Goal: Download file/media

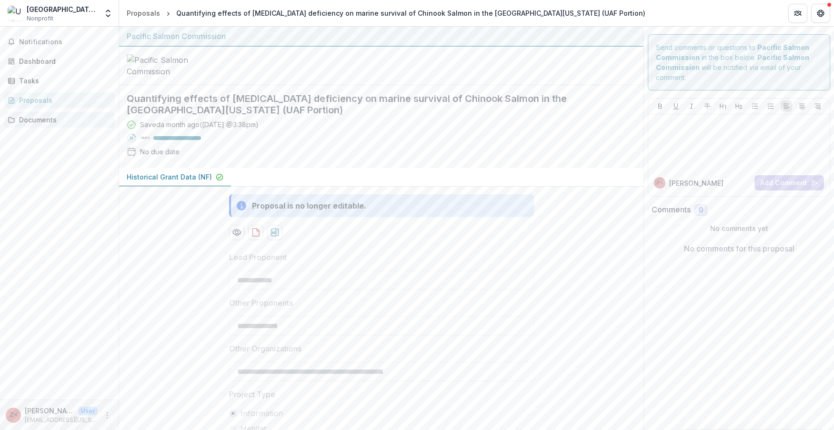
click at [36, 118] on div "Documents" at bounding box center [63, 120] width 88 height 10
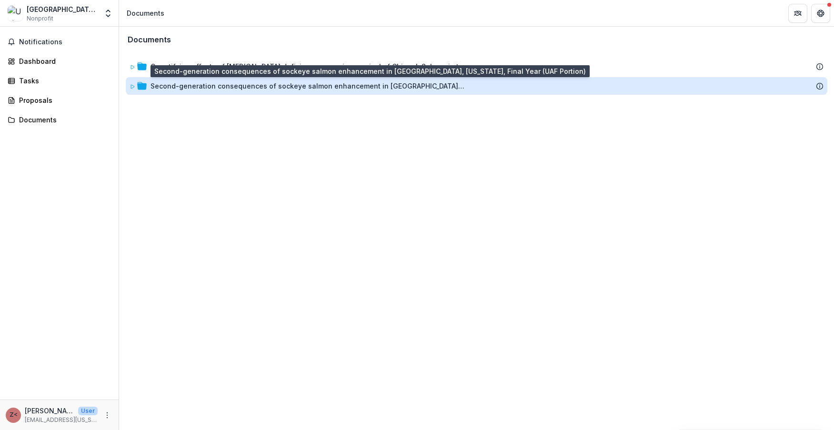
click at [323, 88] on div "Second-generation consequences of sockeye salmon enhancement in [GEOGRAPHIC_DAT…" at bounding box center [308, 86] width 314 height 10
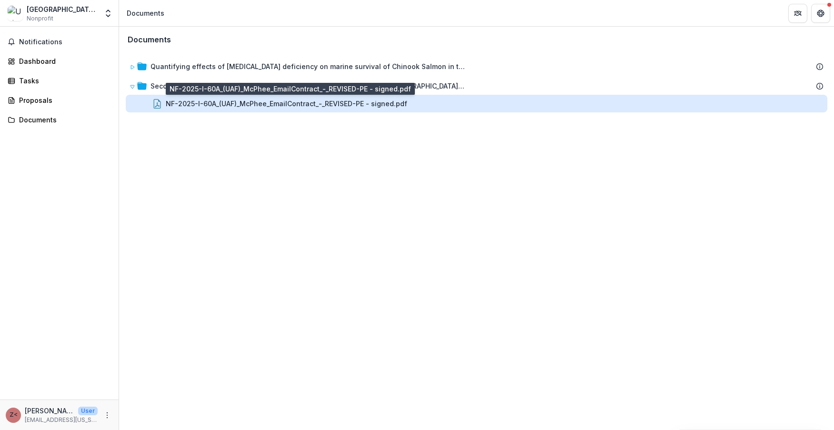
click at [324, 104] on div "NF-2025-I-60A_(UAF)_McPhee_EmailContract_-_REVISED-PE - signed.pdf" at bounding box center [287, 104] width 242 height 10
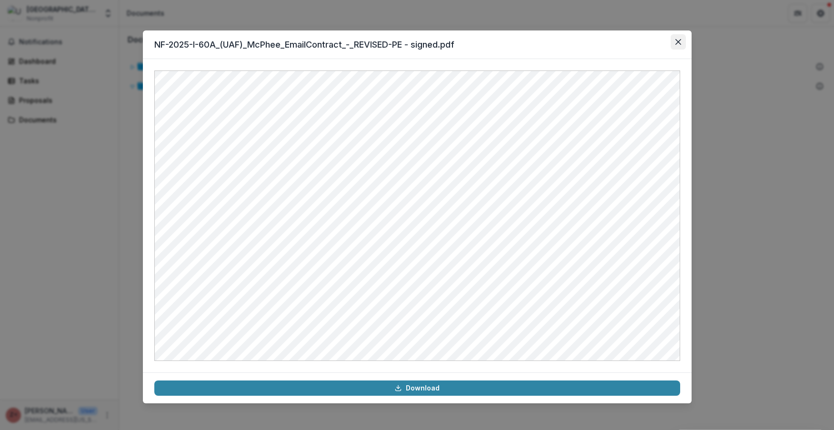
click at [677, 40] on icon "Close" at bounding box center [678, 42] width 6 height 6
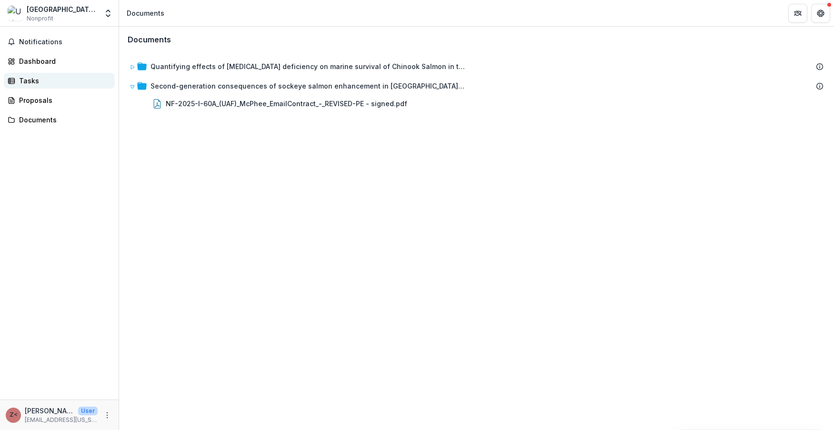
click at [21, 85] on div "Tasks" at bounding box center [63, 81] width 88 height 10
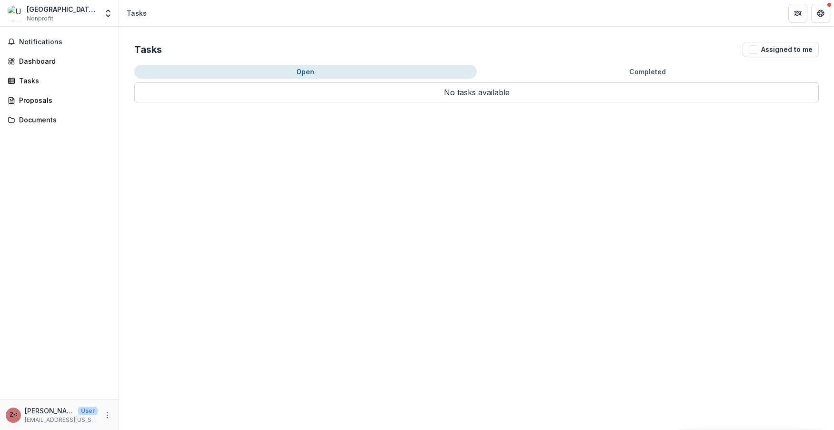
click at [613, 66] on button "Completed" at bounding box center [648, 72] width 343 height 14
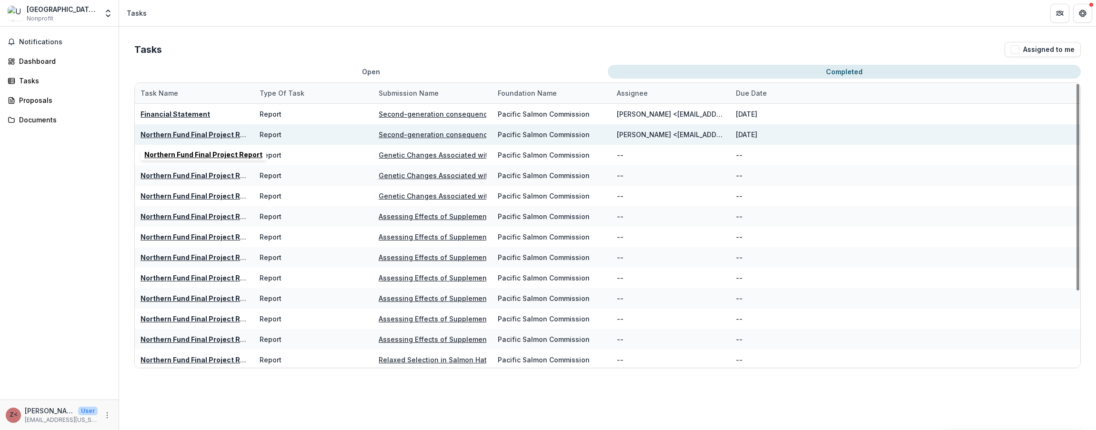
click at [213, 136] on u "Northern Fund Final Project Report" at bounding box center [200, 135] width 118 height 8
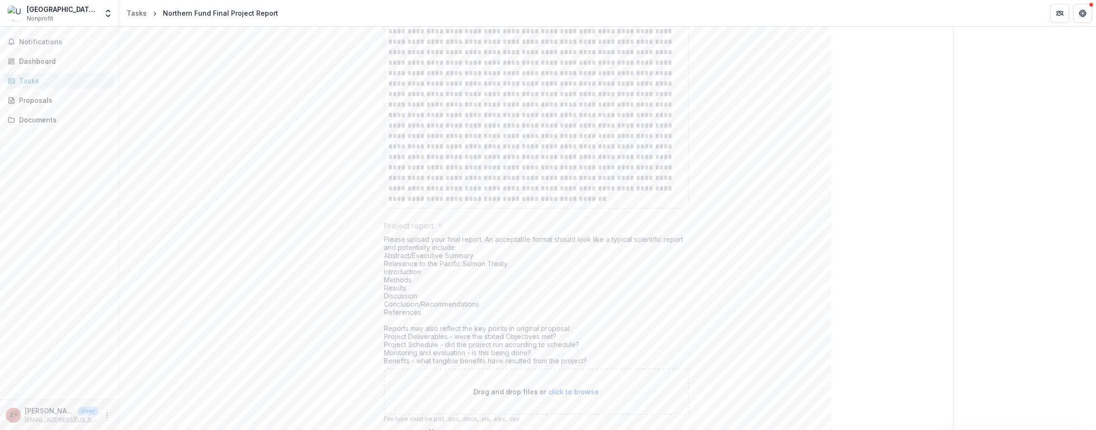
scroll to position [906, 0]
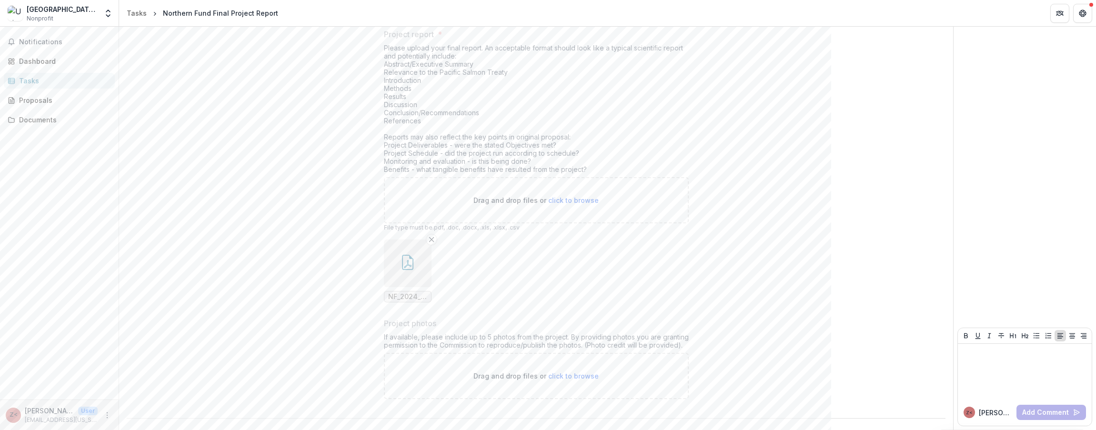
click at [413, 265] on icon "button" at bounding box center [407, 262] width 15 height 15
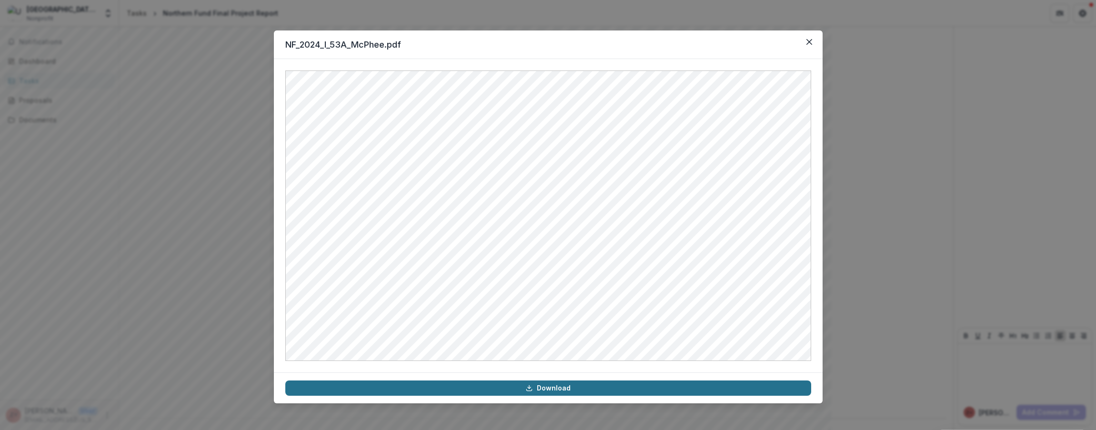
click at [588, 388] on link "Download" at bounding box center [548, 388] width 526 height 15
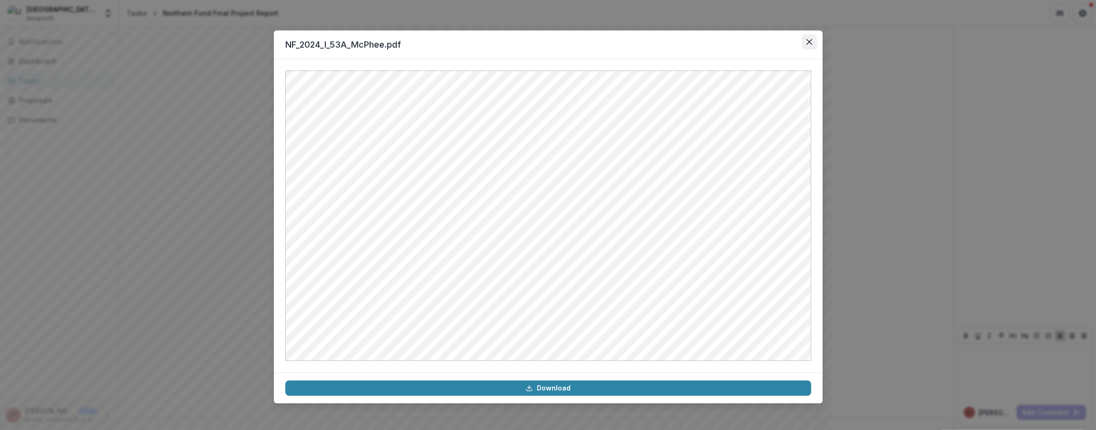
click at [810, 41] on icon "Close" at bounding box center [809, 42] width 6 height 6
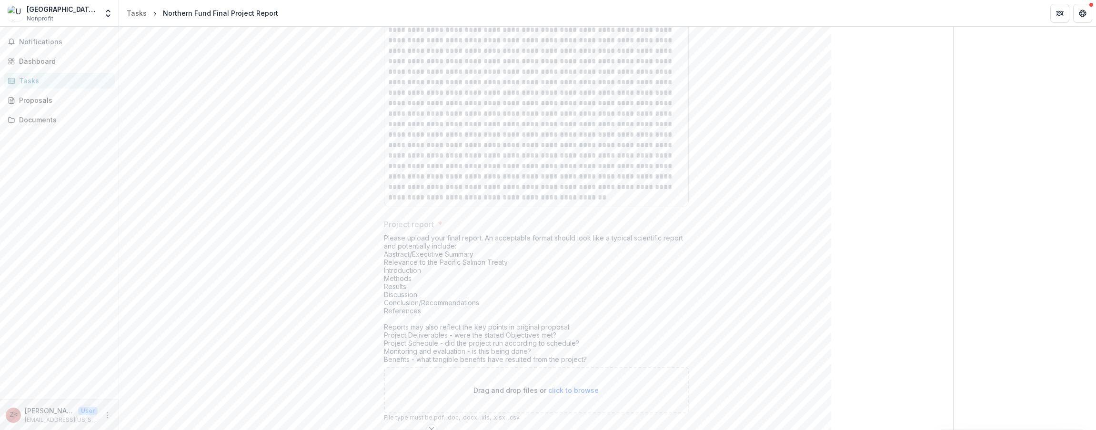
scroll to position [715, 0]
click at [30, 81] on div "Tasks" at bounding box center [63, 81] width 88 height 10
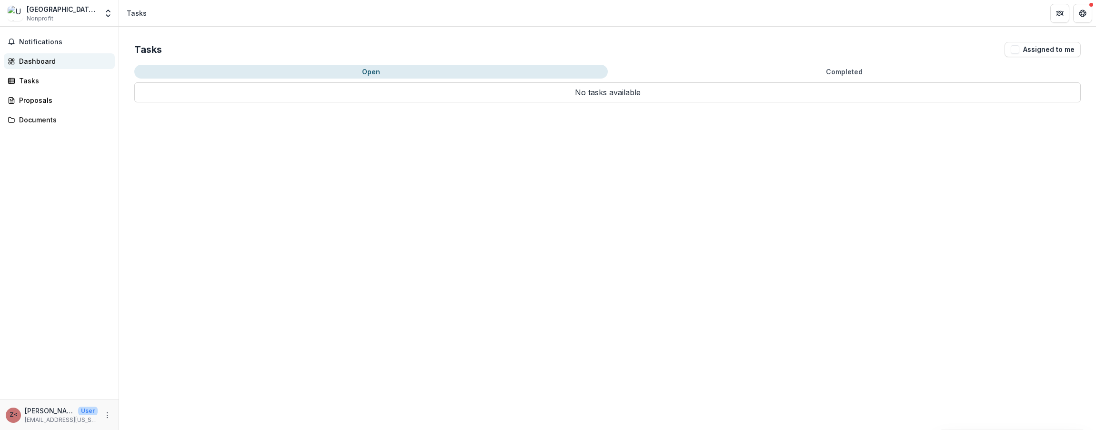
click at [40, 61] on div "Dashboard" at bounding box center [63, 61] width 88 height 10
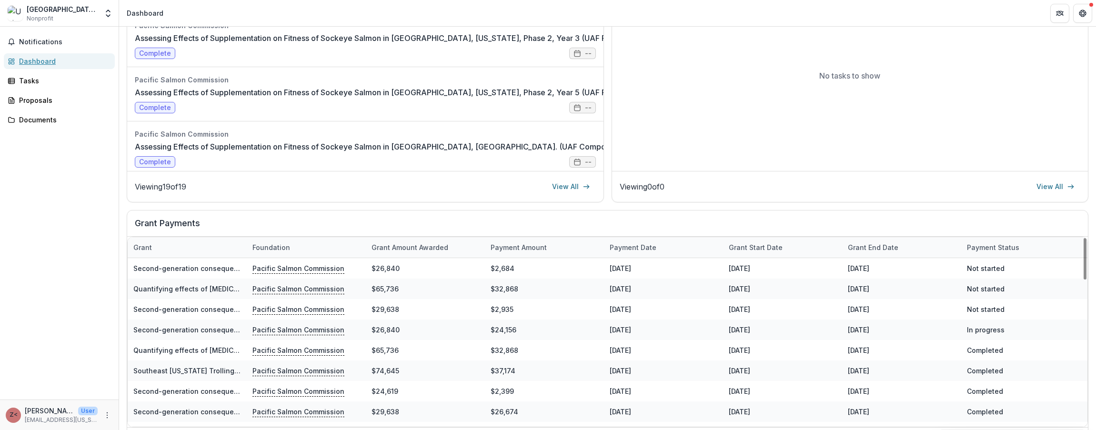
scroll to position [95, 0]
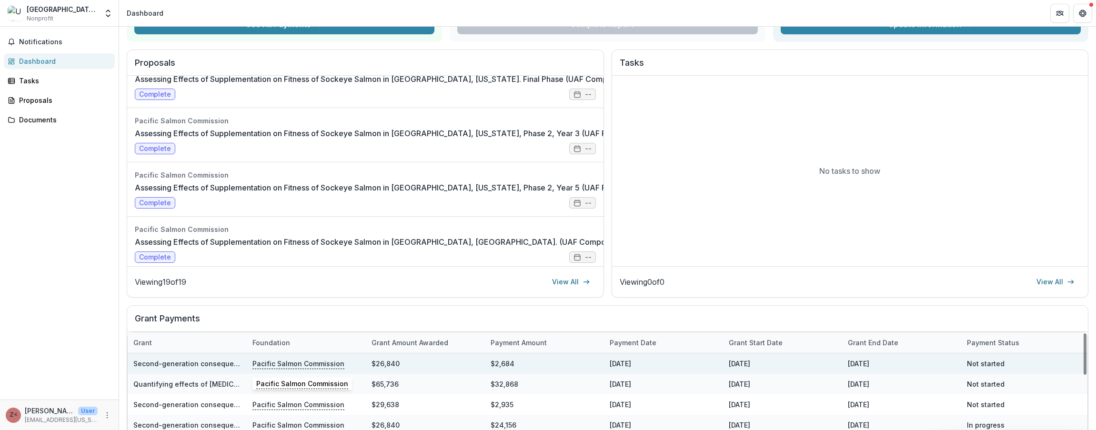
click at [302, 365] on p "Pacific Salmon Commission" at bounding box center [298, 363] width 92 height 10
click at [227, 366] on link "Second-generation consequences of sockeye salmon enhancement in [GEOGRAPHIC_DAT…" at bounding box center [349, 364] width 432 height 8
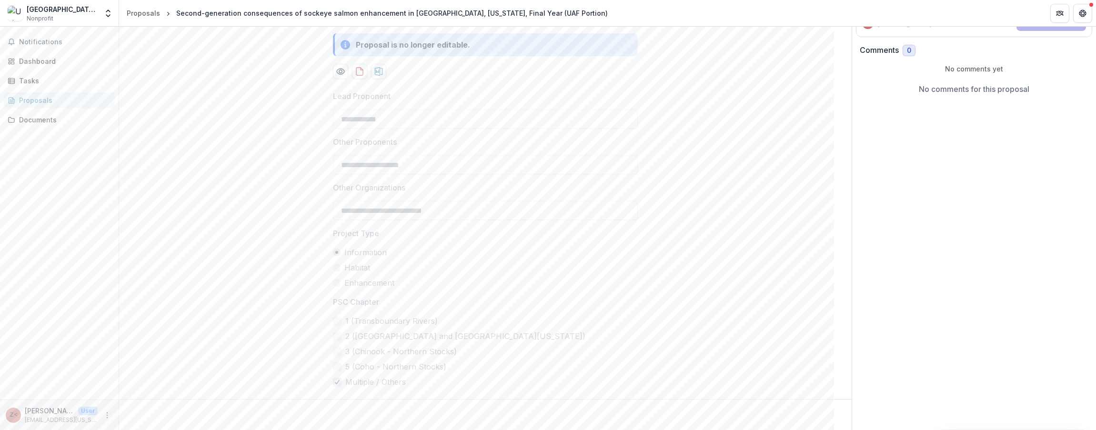
scroll to position [222, 0]
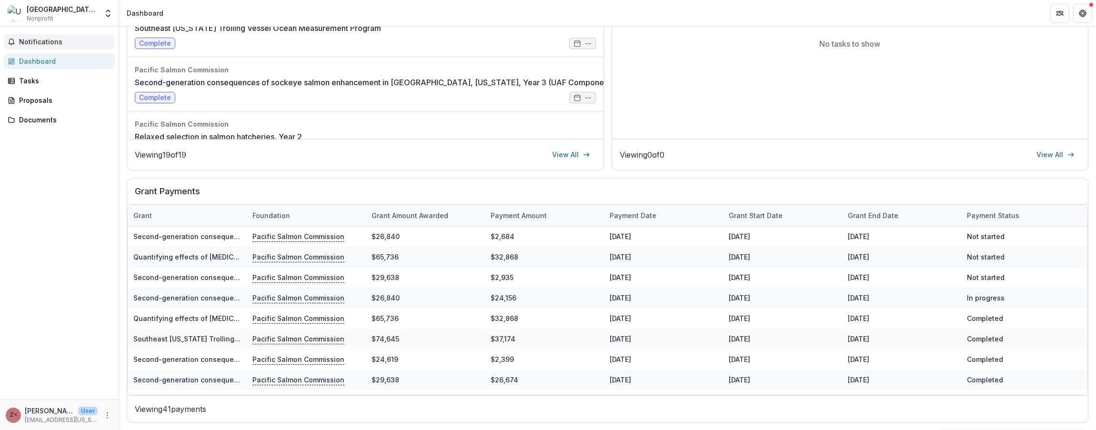
click at [55, 34] on button "Notifications" at bounding box center [59, 41] width 111 height 15
click at [33, 104] on div "Proposals" at bounding box center [63, 100] width 88 height 10
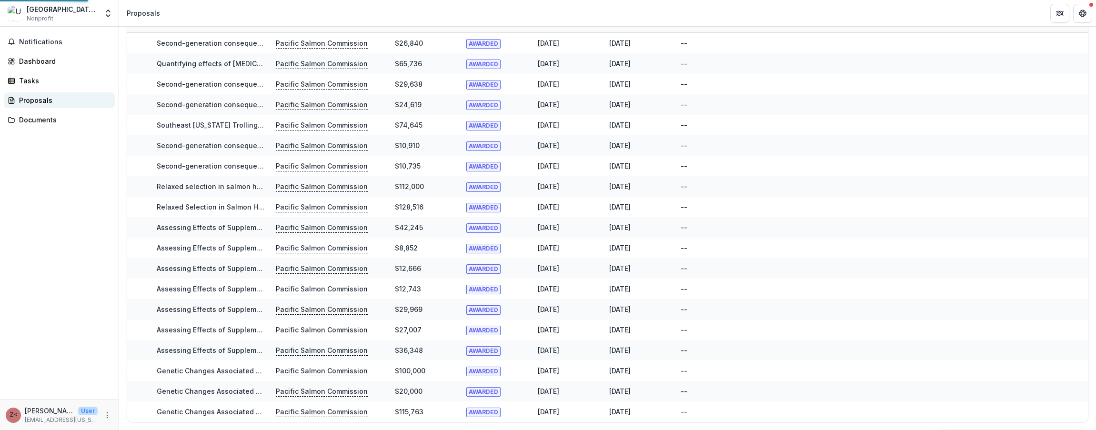
scroll to position [23, 0]
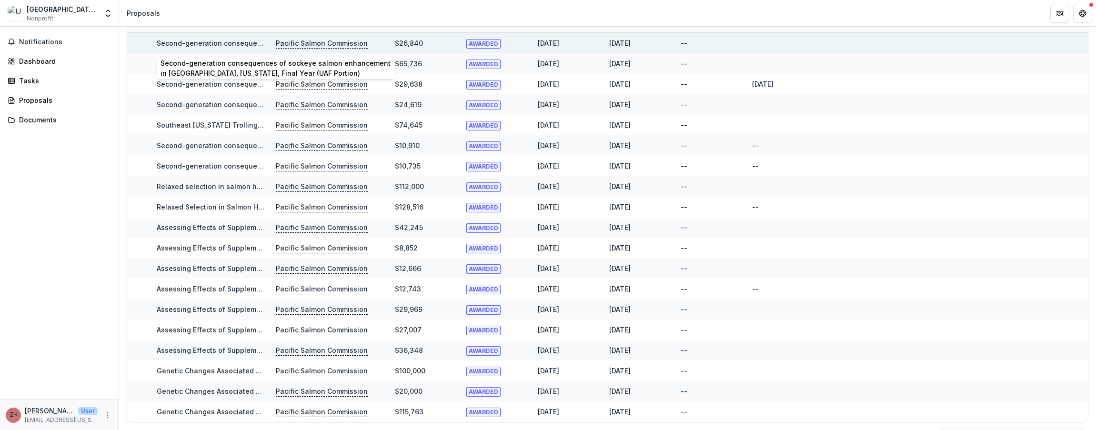
click at [223, 45] on link "Second-generation consequences of sockeye salmon enhancement in [GEOGRAPHIC_DAT…" at bounding box center [373, 43] width 432 height 8
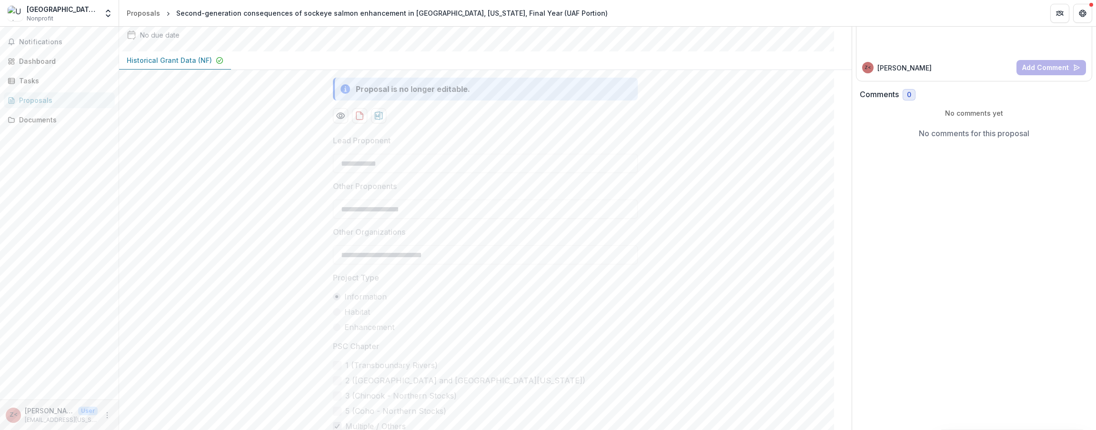
scroll to position [222, 0]
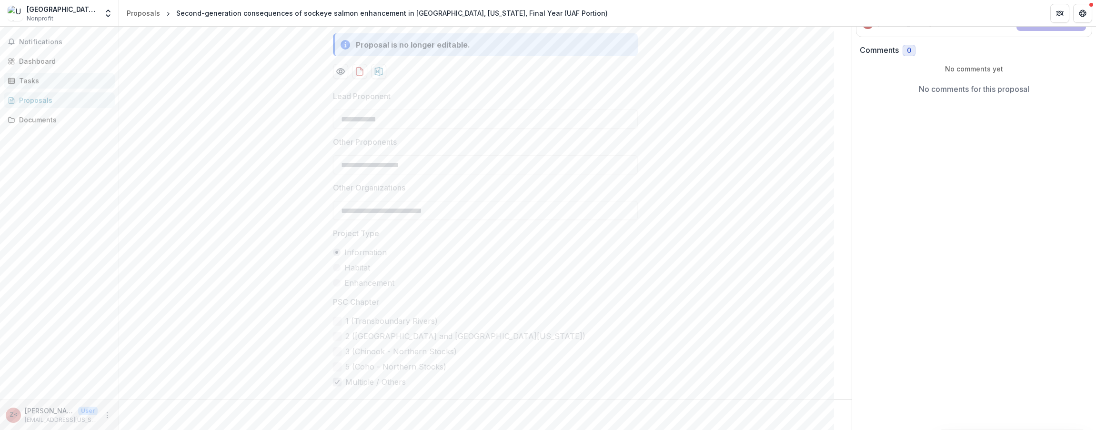
click at [30, 79] on div "Tasks" at bounding box center [63, 81] width 88 height 10
